Goal: Information Seeking & Learning: Learn about a topic

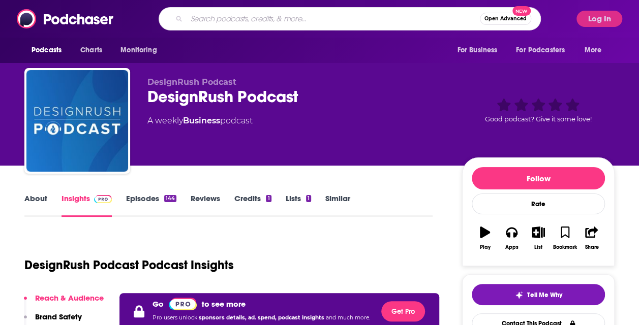
click at [207, 18] on input "Search podcasts, credits, & more..." at bounding box center [333, 19] width 293 height 16
type input "new heights"
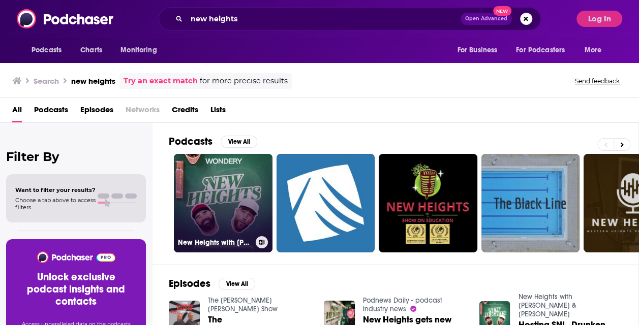
click at [224, 181] on link "New Heights with [PERSON_NAME] & [PERSON_NAME]" at bounding box center [223, 203] width 99 height 99
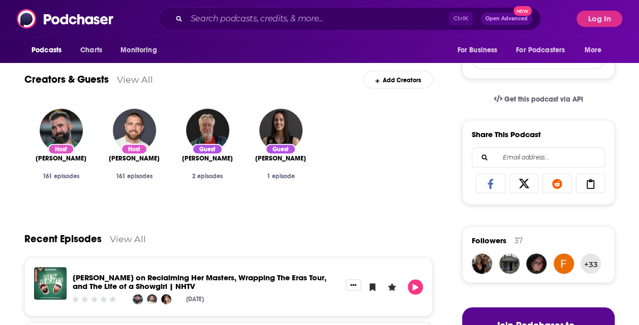
scroll to position [292, 0]
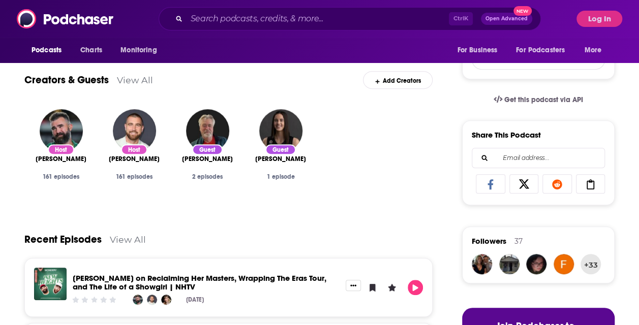
click at [121, 73] on div "Creators & Guests View All Add Creators" at bounding box center [228, 74] width 408 height 54
click at [127, 78] on link "View All" at bounding box center [135, 80] width 36 height 11
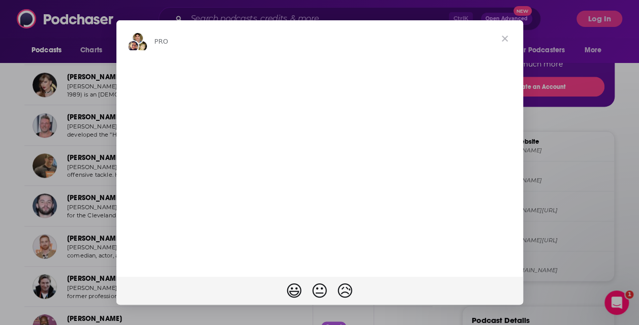
scroll to position [612, 0]
click at [505, 42] on span "Close" at bounding box center [504, 38] width 37 height 37
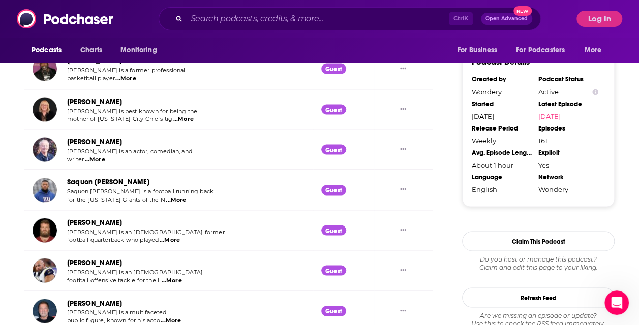
scroll to position [871, 0]
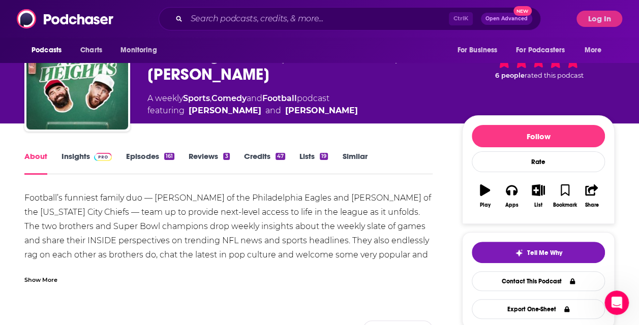
scroll to position [40, 0]
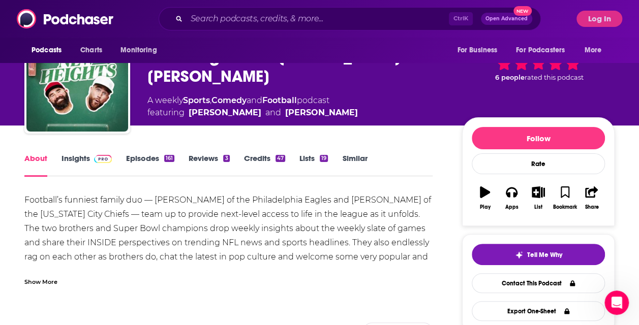
click at [143, 156] on link "Episodes 161" at bounding box center [150, 165] width 48 height 23
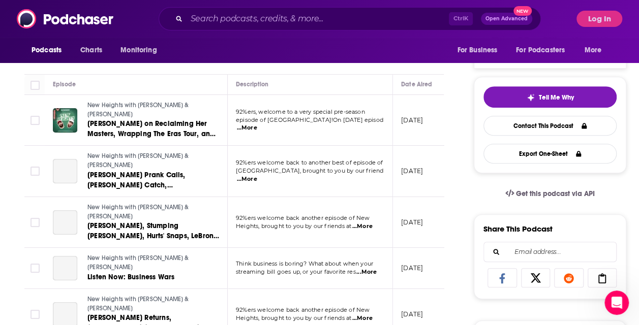
scroll to position [111, 0]
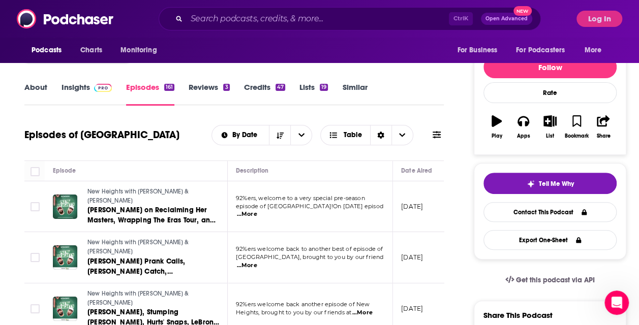
click at [202, 83] on link "Reviews 3" at bounding box center [209, 93] width 41 height 23
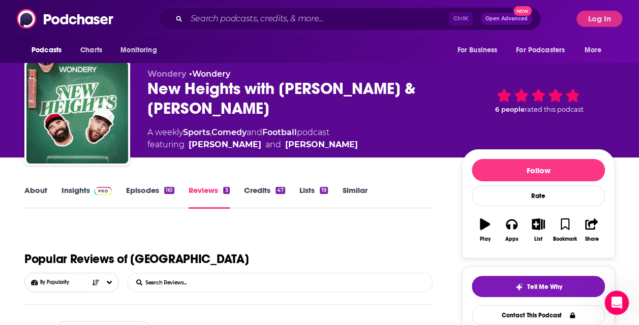
scroll to position [8, 0]
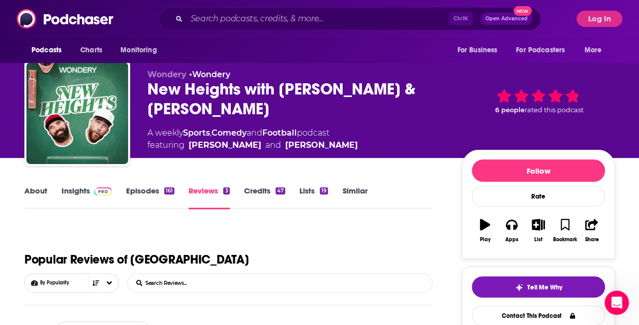
click at [83, 185] on div "About Insights Episodes 161 Reviews 3 Credits 47 Lists 19 Similar" at bounding box center [228, 197] width 408 height 25
click at [79, 191] on link "Insights" at bounding box center [87, 197] width 50 height 23
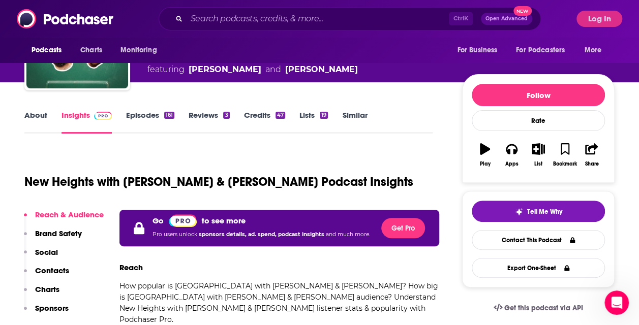
scroll to position [161, 0]
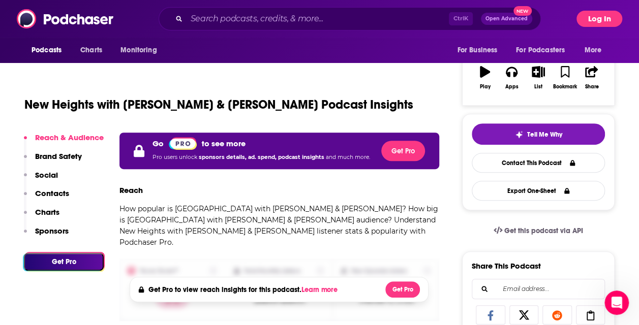
click at [593, 20] on button "Log In" at bounding box center [599, 19] width 46 height 16
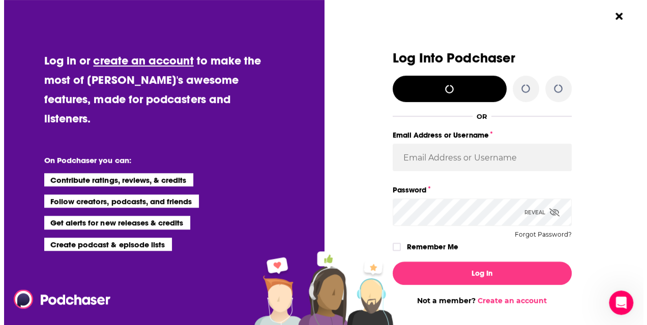
scroll to position [0, 0]
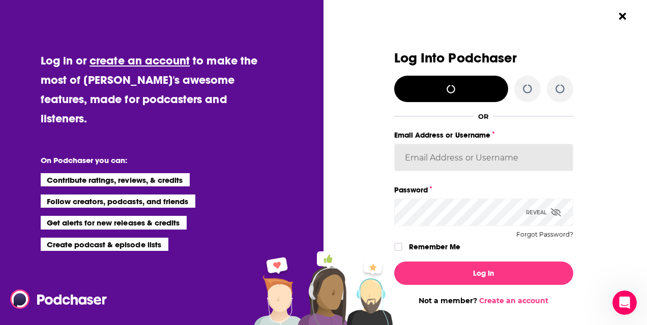
type input "SheaFlood"
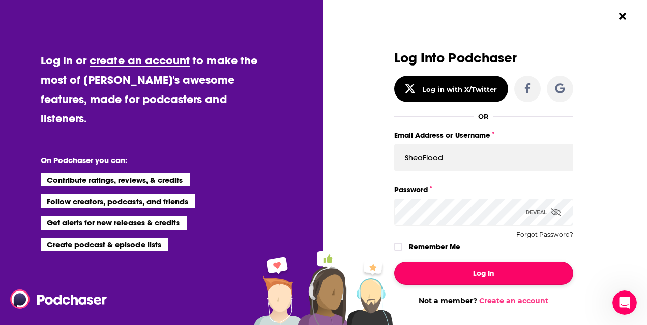
click at [483, 280] on button "Log In" at bounding box center [483, 273] width 179 height 23
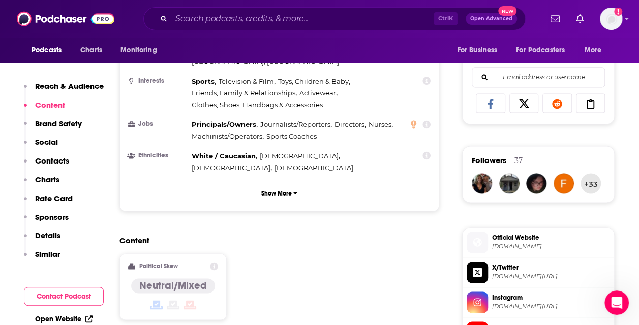
scroll to position [642, 0]
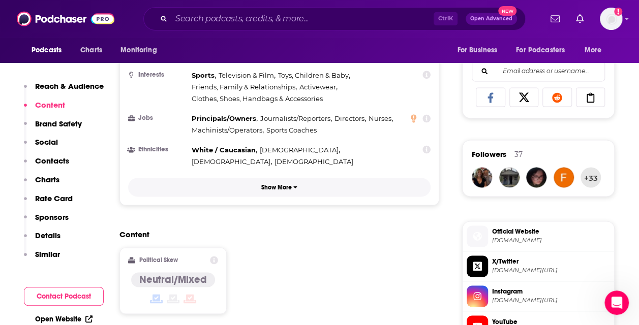
click at [249, 178] on button "Show More" at bounding box center [279, 187] width 302 height 19
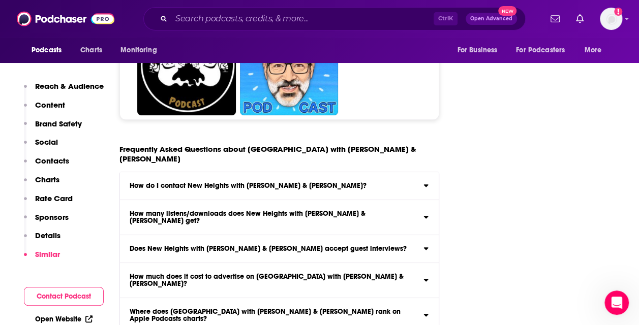
scroll to position [5784, 0]
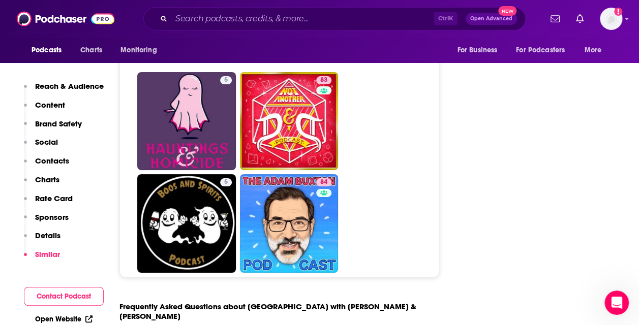
click at [0, 0] on input "How do I contact New Heights with [PERSON_NAME] & [PERSON_NAME]? Click here to …" at bounding box center [0, 0] width 0 height 0
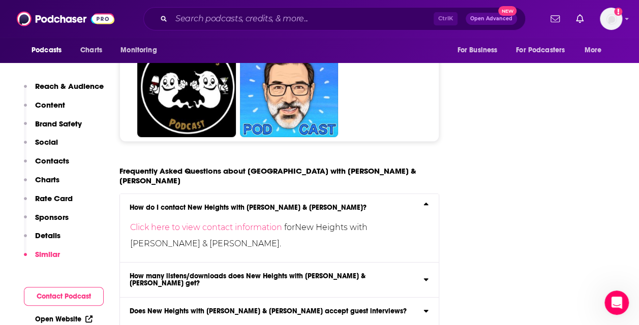
scroll to position [5923, 0]
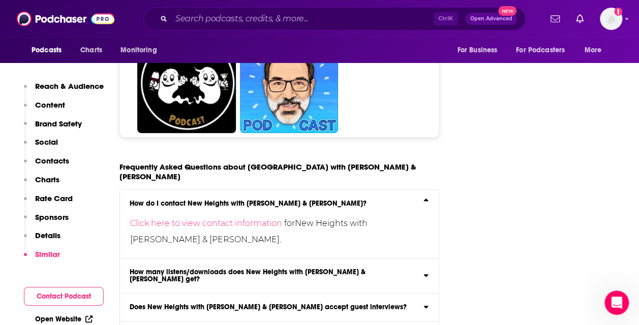
click at [361, 269] on h3 "How many listens/downloads does New Heights with [PERSON_NAME] & [PERSON_NAME] …" at bounding box center [275, 276] width 291 height 14
click at [0, 0] on input "How many listens/downloads does New Heights with [PERSON_NAME] & [PERSON_NAME] …" at bounding box center [0, 0] width 0 height 0
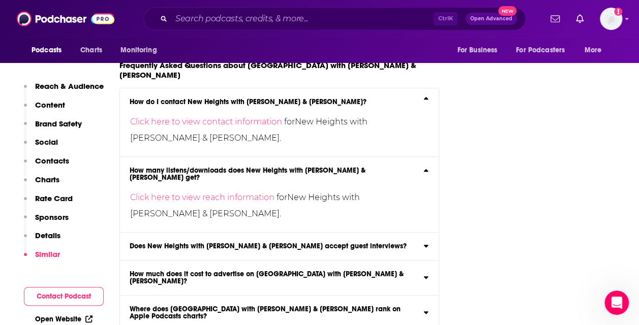
scroll to position [6026, 0]
click at [289, 242] on h3 "Does New Heights with [PERSON_NAME] & [PERSON_NAME] accept guest interviews?" at bounding box center [268, 245] width 277 height 7
click at [0, 0] on input "Does New Heights with [PERSON_NAME] & [PERSON_NAME] accept guest interviews? Yes" at bounding box center [0, 0] width 0 height 0
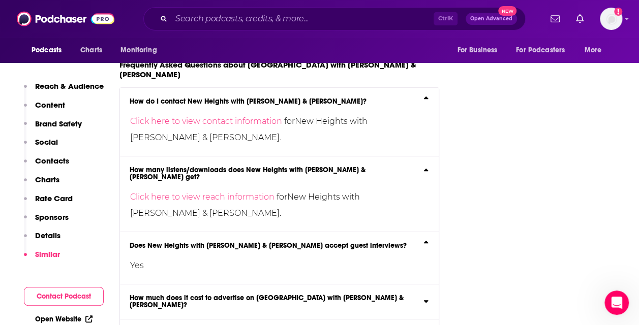
click at [297, 295] on h3 "How much does it cost to advertise on [GEOGRAPHIC_DATA] with [PERSON_NAME] & [P…" at bounding box center [275, 302] width 291 height 14
click at [0, 0] on input "How much does it cost to advertise on [GEOGRAPHIC_DATA] with [PERSON_NAME] & [P…" at bounding box center [0, 0] width 0 height 0
click at [238, 320] on link "Click here to view our estimated rate card" at bounding box center [214, 325] width 169 height 10
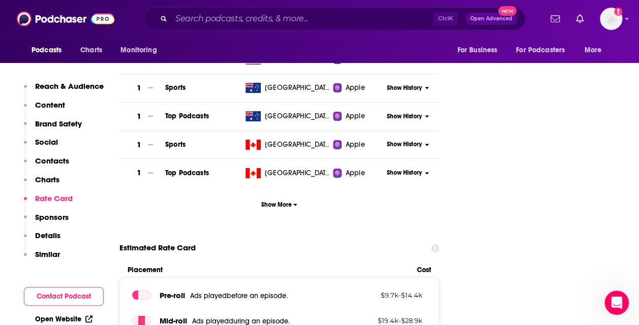
scroll to position [1823, 0]
